Goal: Browse casually

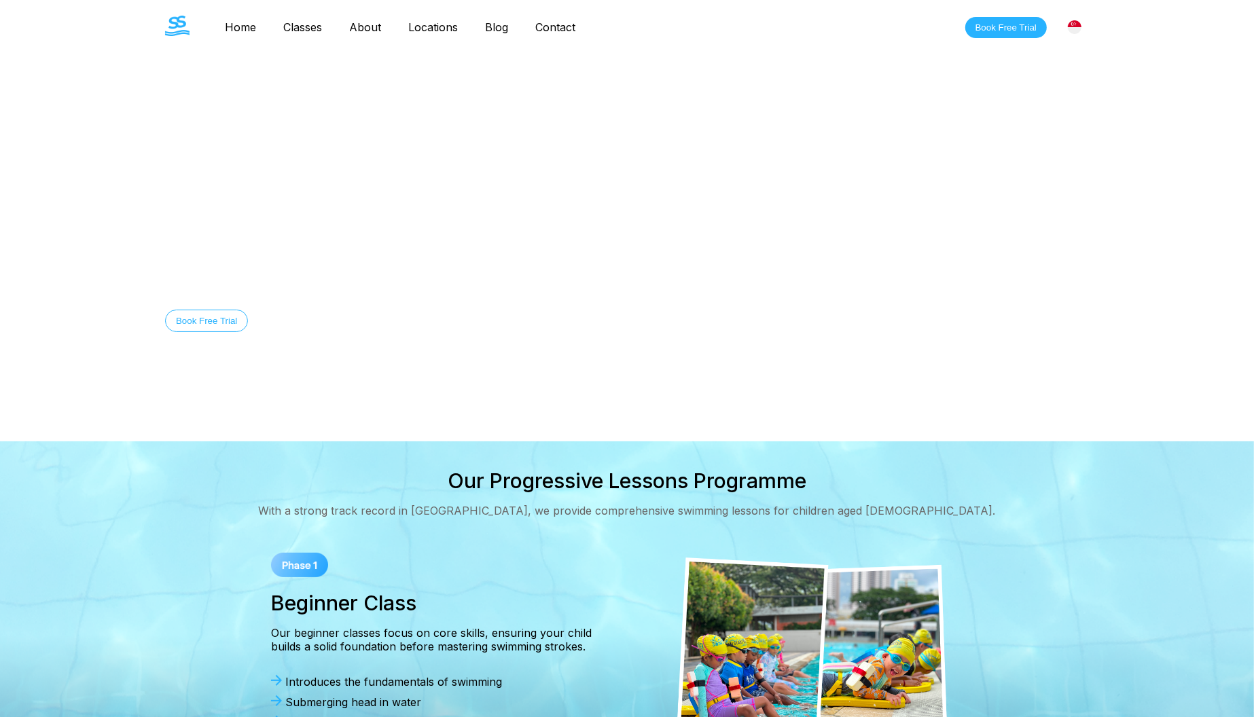
scroll to position [453, 0]
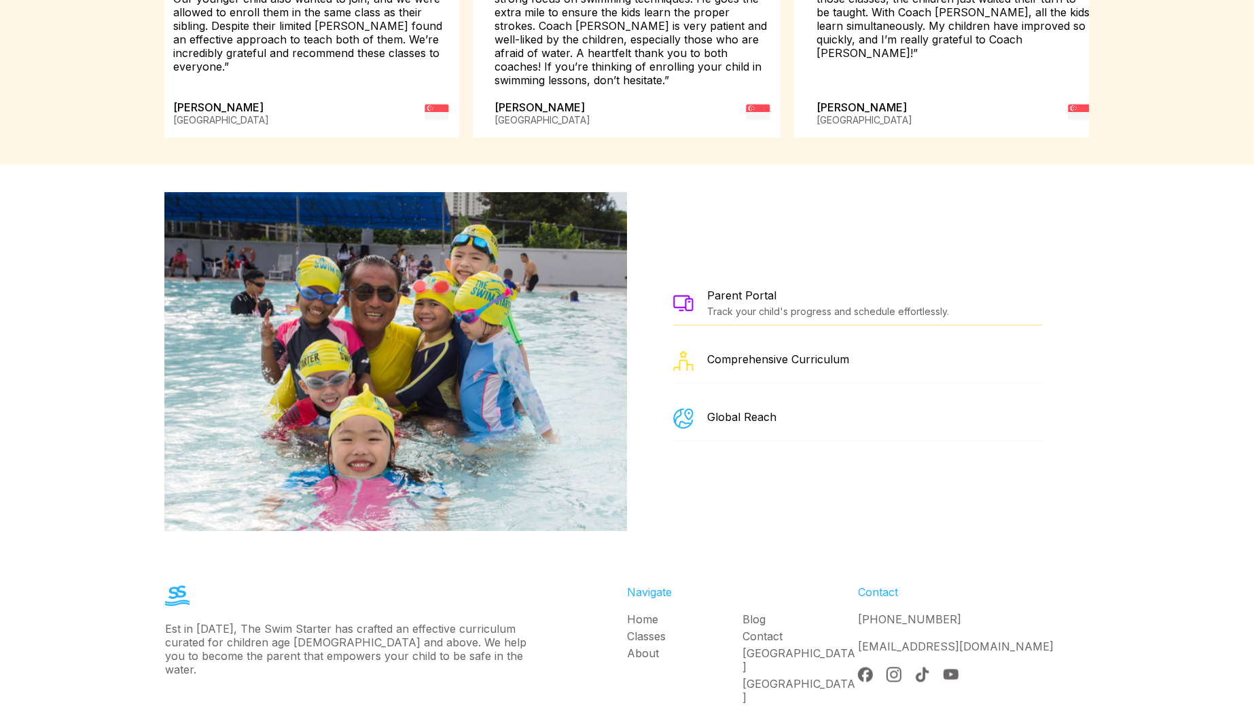
scroll to position [2331, 0]
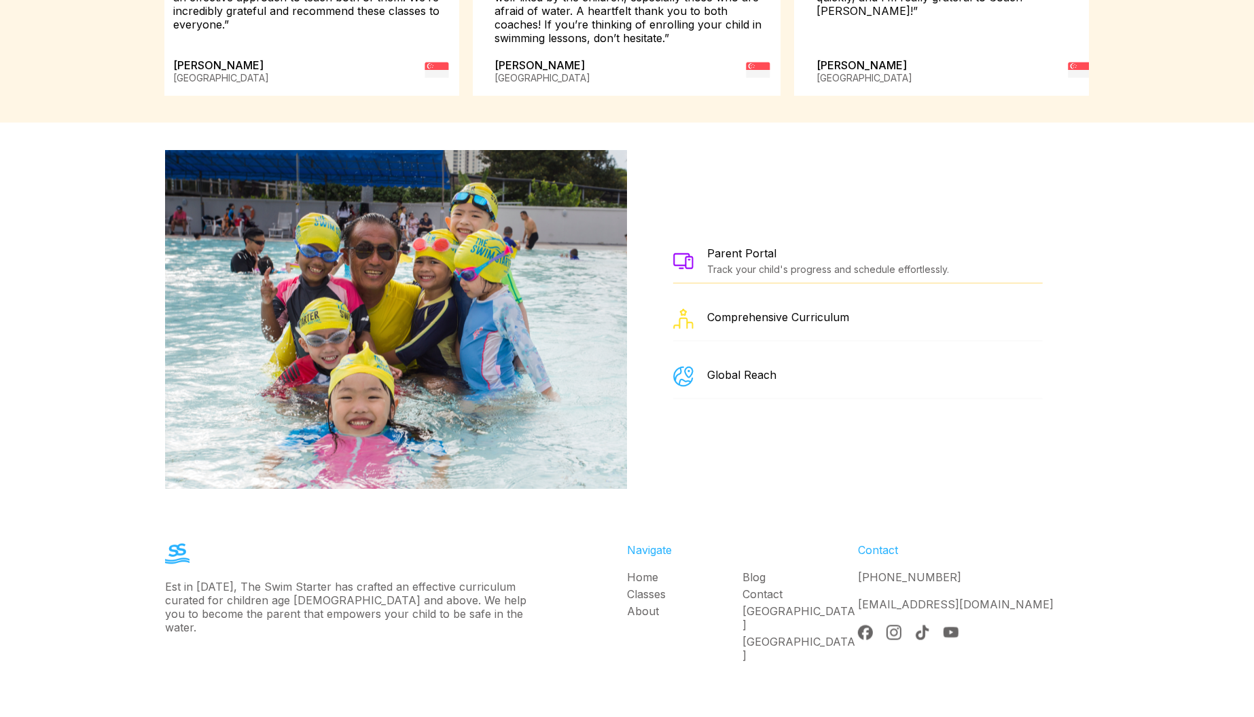
click at [787, 693] on div "© 2024 — The Swim Starter. All Rights Reserved Privacy Policy Cookies Policy" at bounding box center [627, 727] width 978 height 68
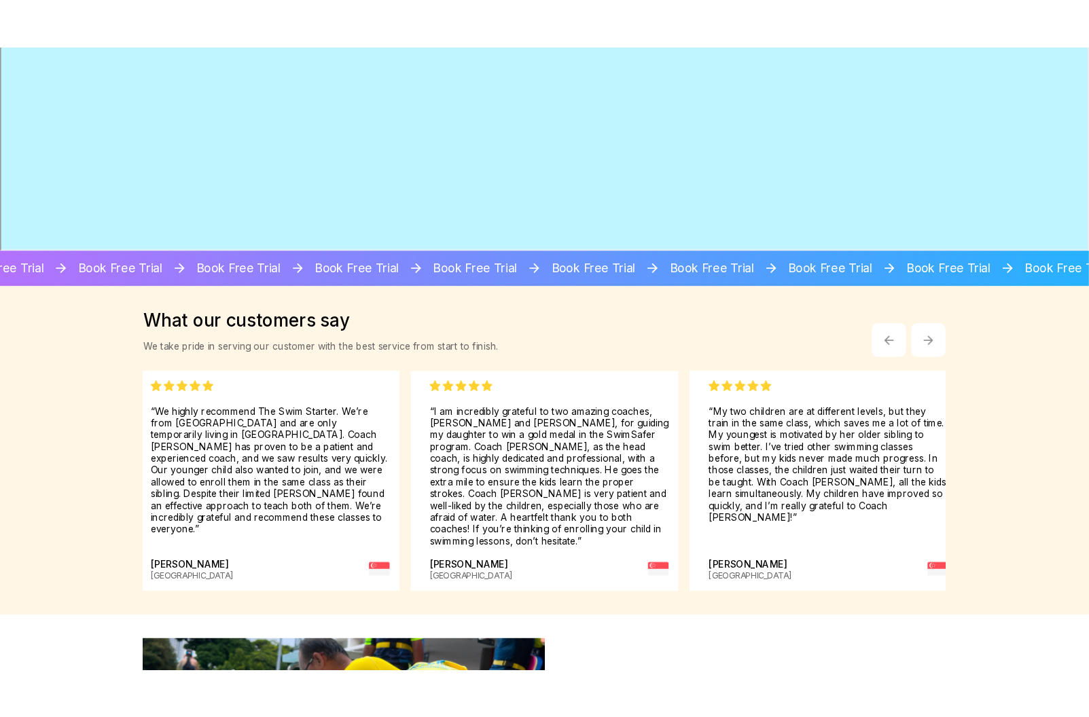
scroll to position [1800, 0]
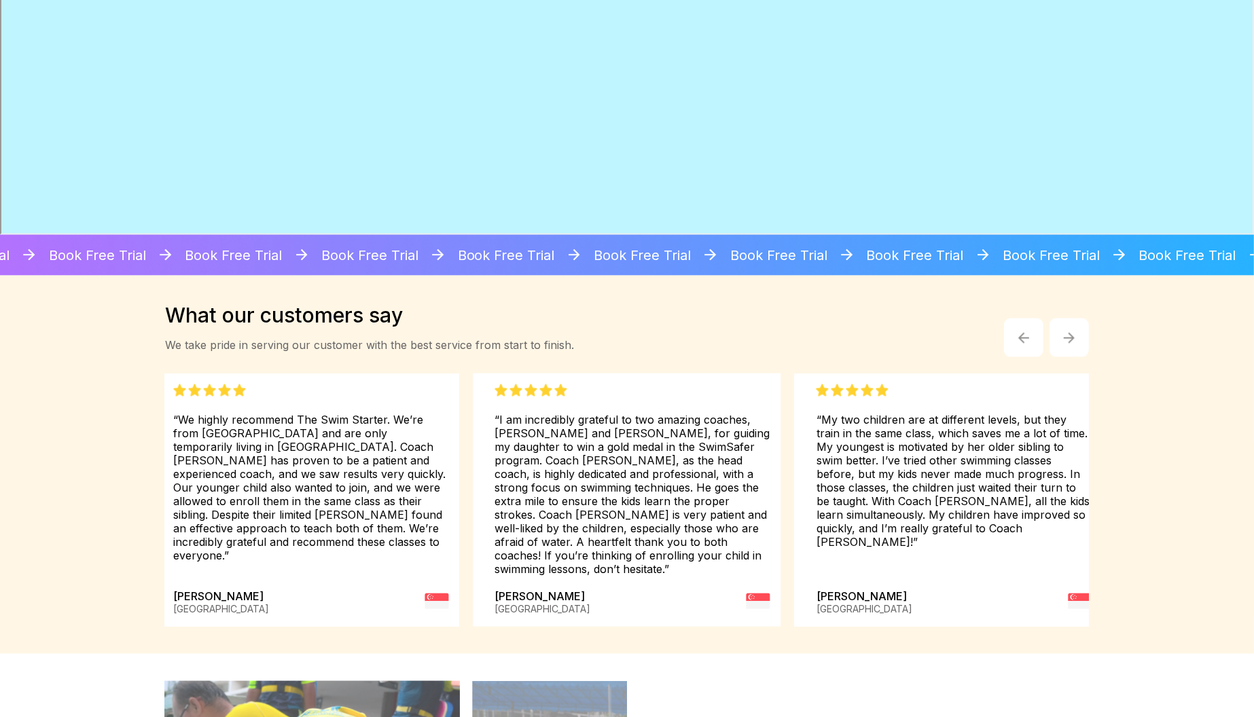
click at [1072, 336] on img "button" at bounding box center [1069, 338] width 11 height 11
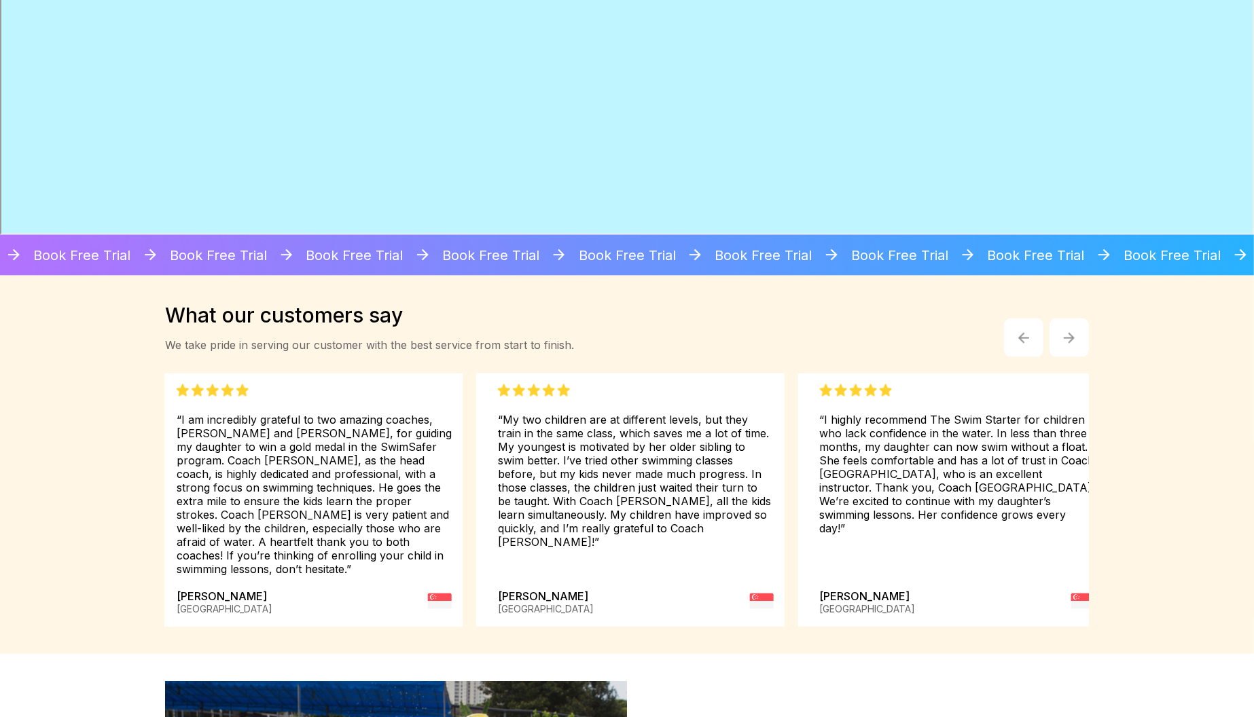
click at [1072, 336] on img "button" at bounding box center [1069, 338] width 11 height 11
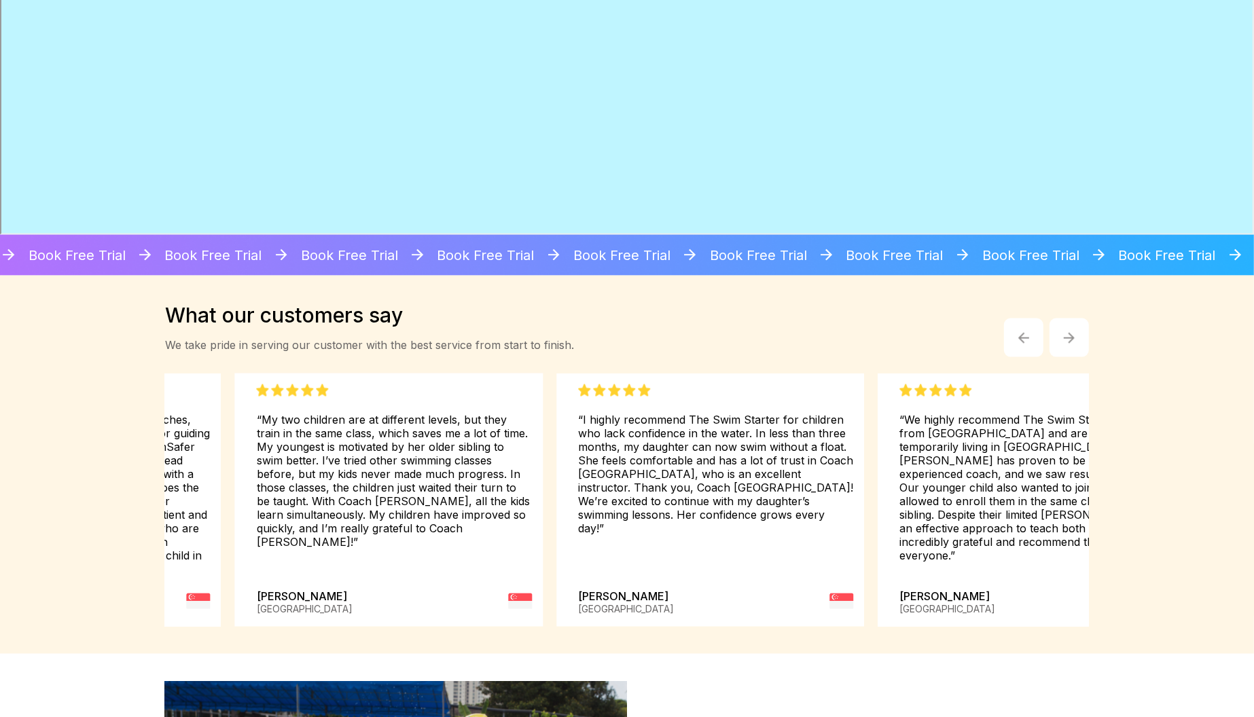
click at [1072, 336] on img "button" at bounding box center [1069, 338] width 11 height 11
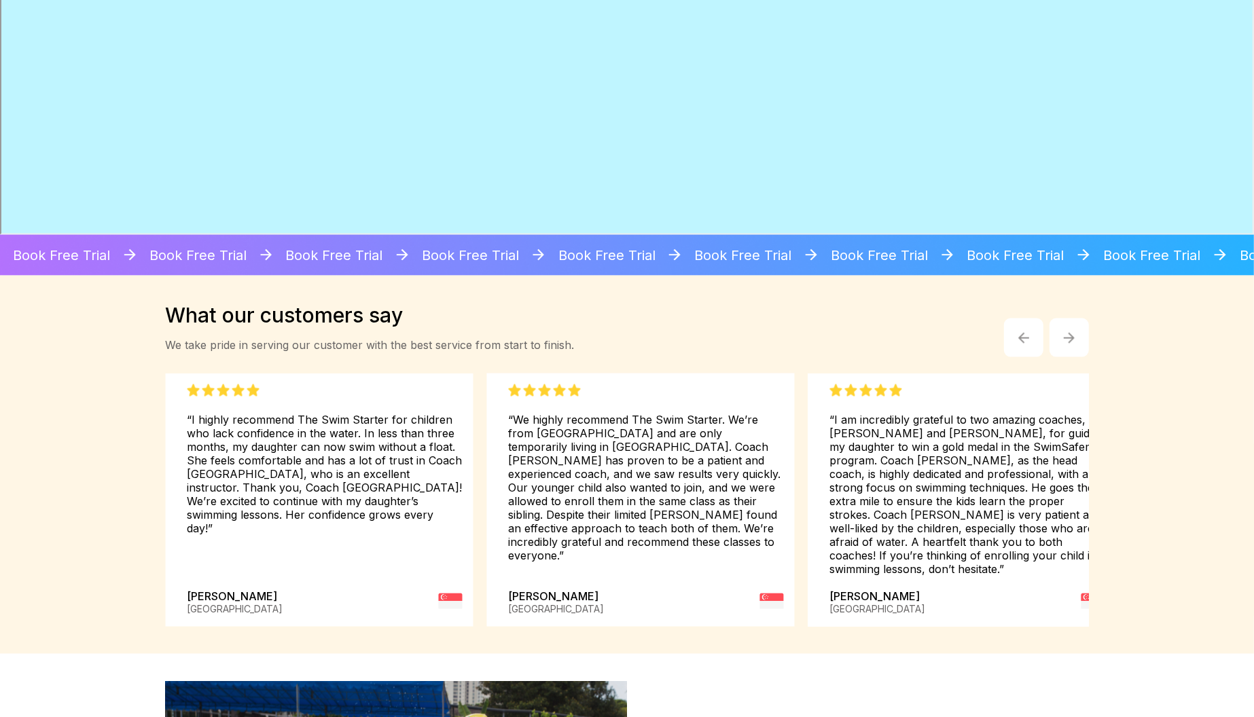
click at [1072, 336] on img "button" at bounding box center [1069, 338] width 11 height 11
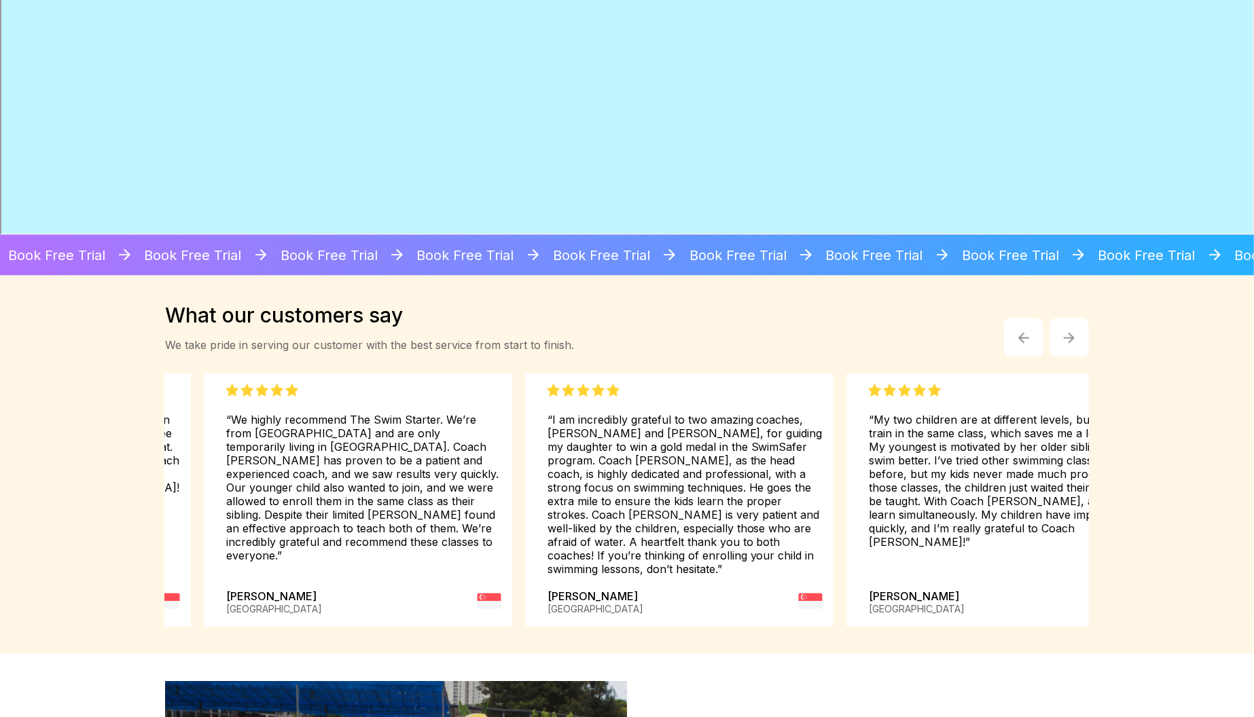
click at [1072, 336] on img "button" at bounding box center [1069, 338] width 11 height 11
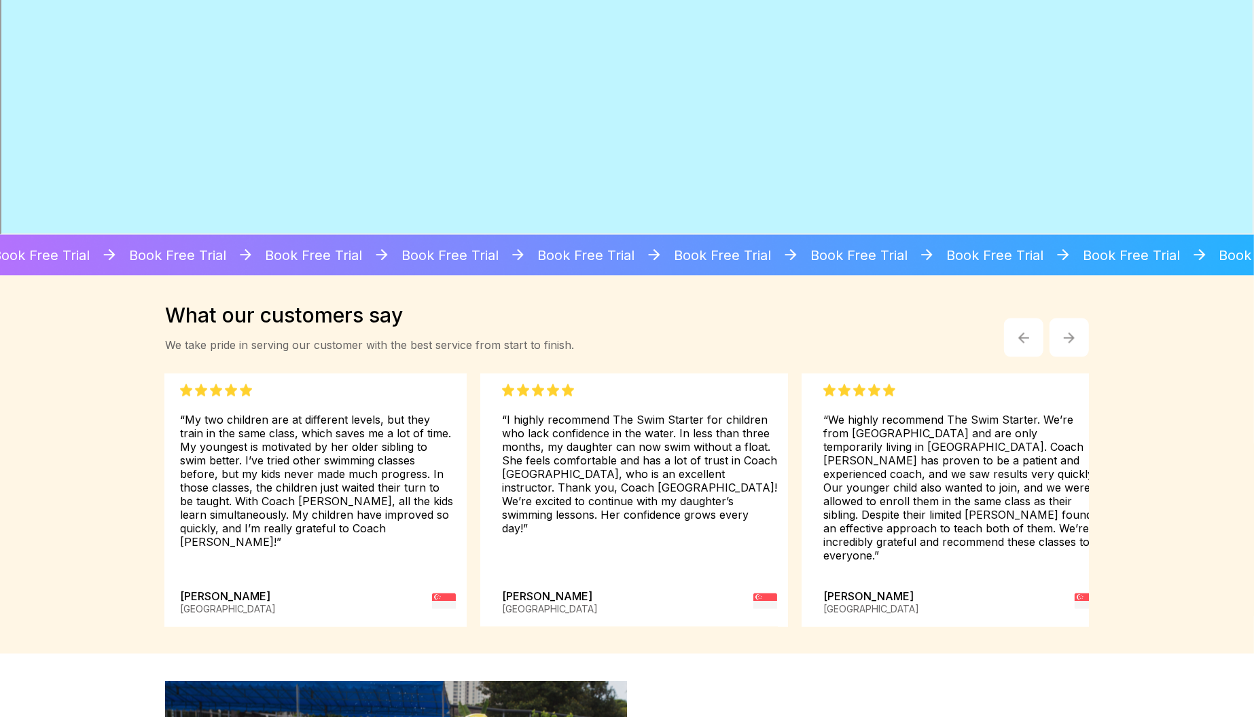
click at [1072, 336] on img "button" at bounding box center [1069, 338] width 11 height 11
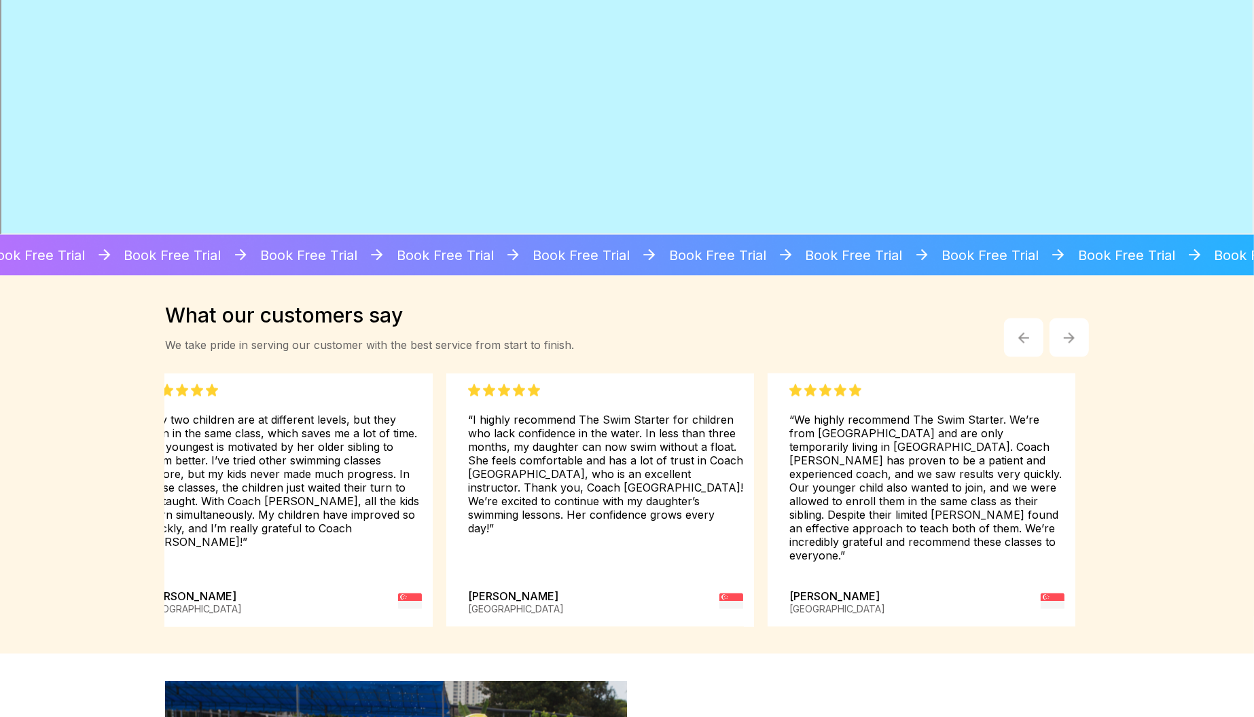
click at [1072, 336] on img "button" at bounding box center [1069, 338] width 11 height 11
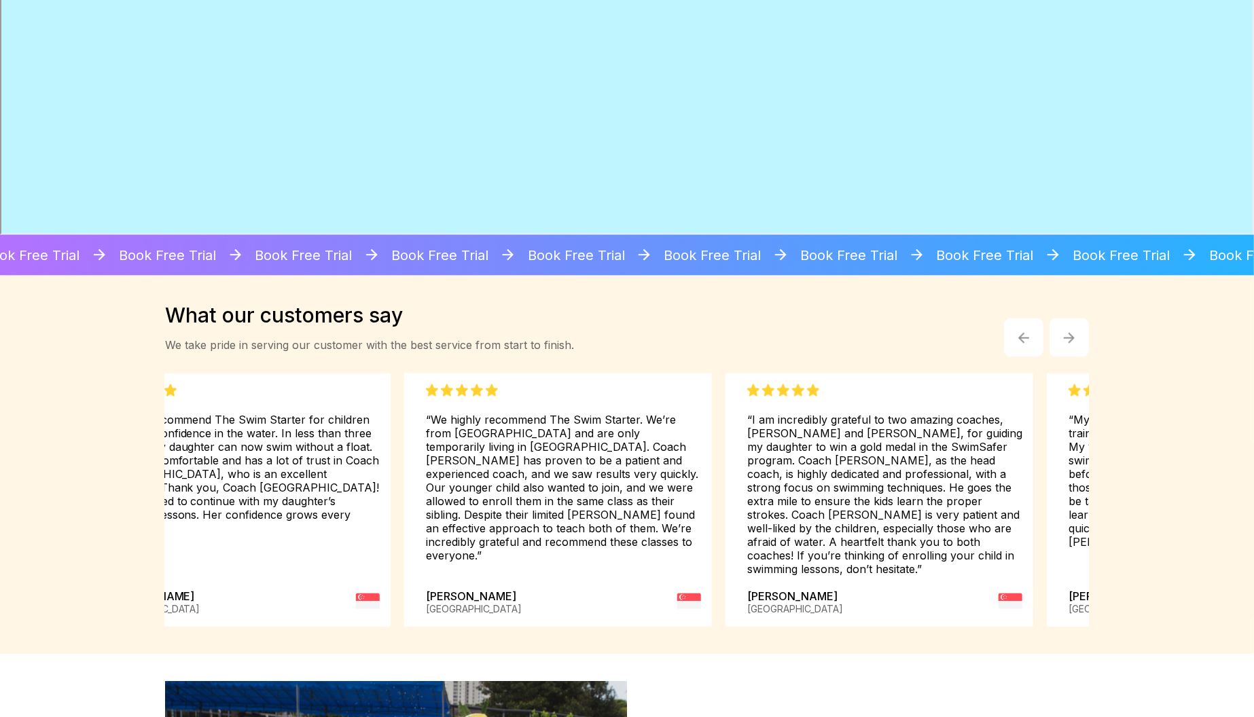
click at [1072, 336] on img "button" at bounding box center [1069, 338] width 11 height 11
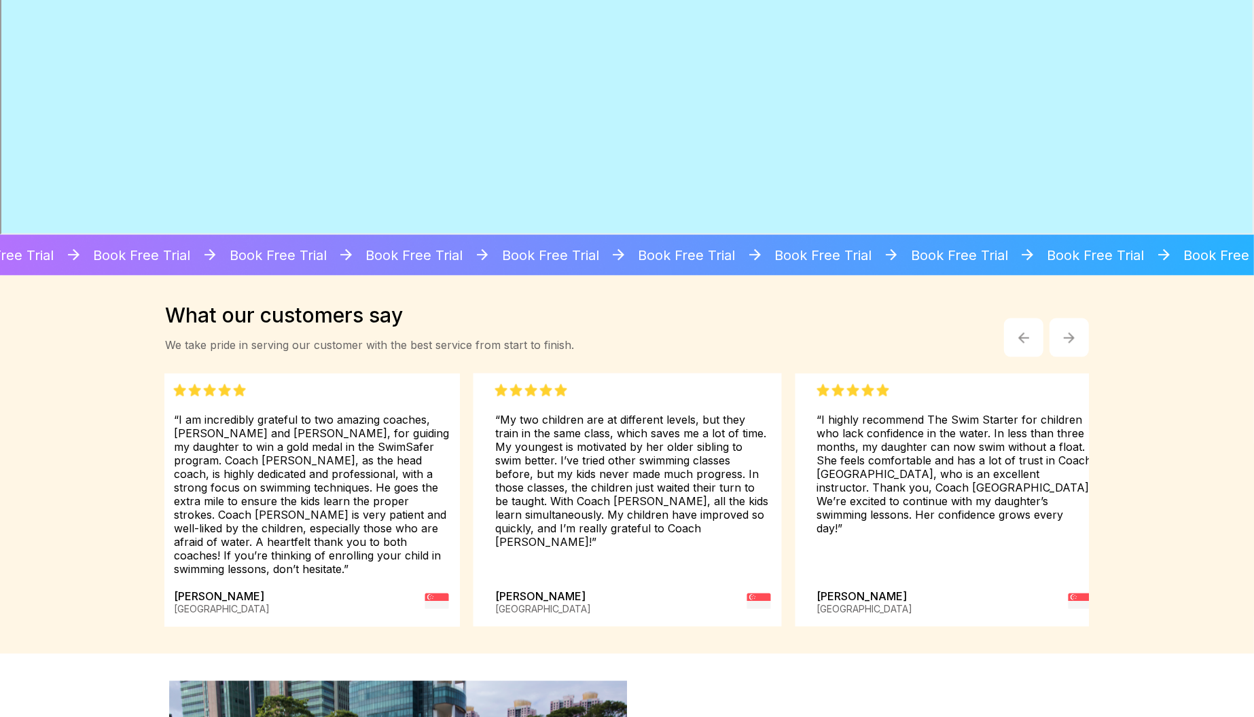
click at [1072, 336] on img "button" at bounding box center [1069, 338] width 11 height 11
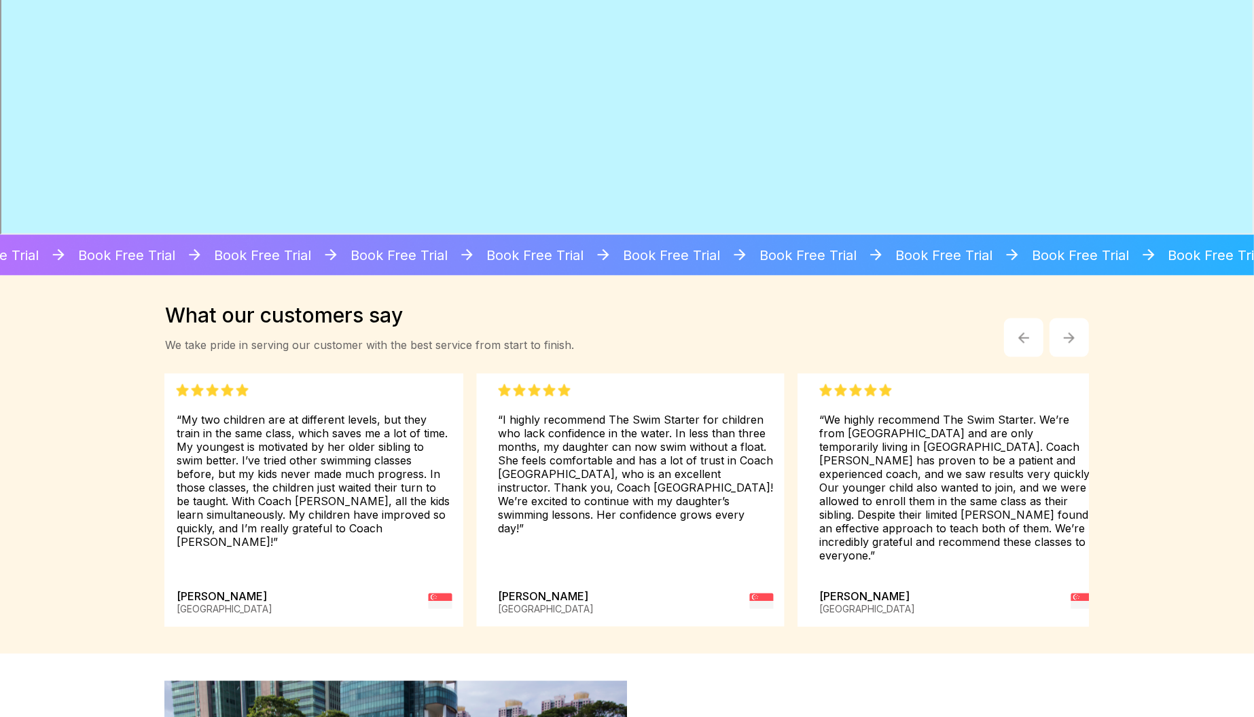
click at [1072, 336] on img "button" at bounding box center [1069, 338] width 11 height 11
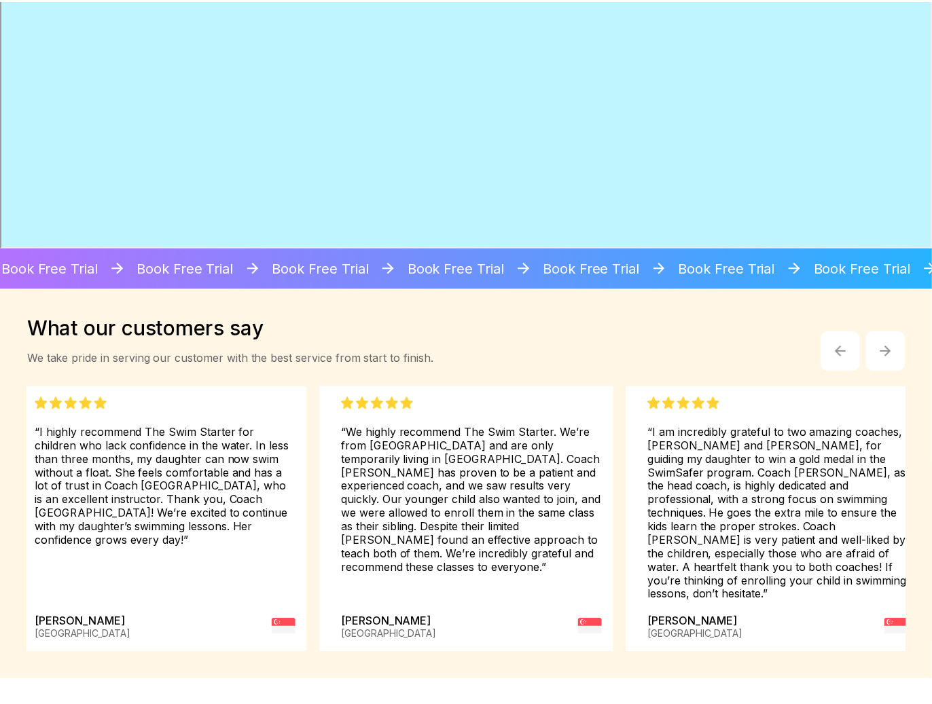
scroll to position [1805, 0]
